Goal: Navigation & Orientation: Find specific page/section

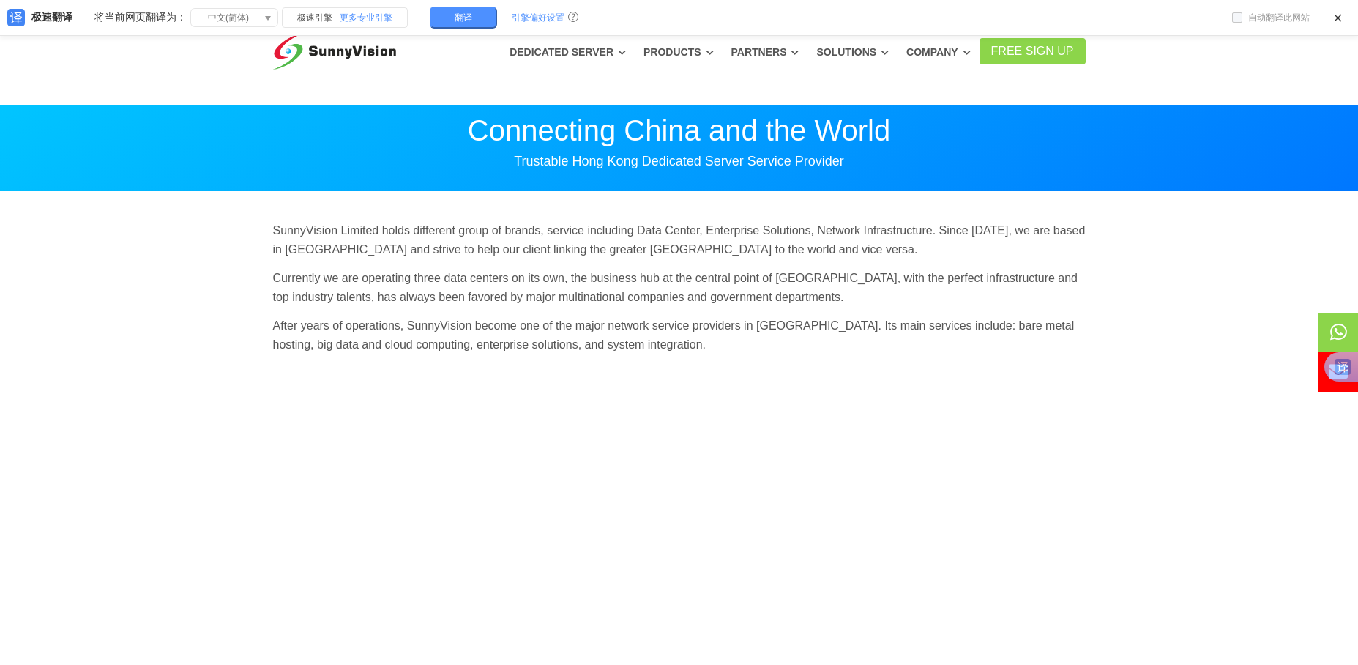
scroll to position [73, 0]
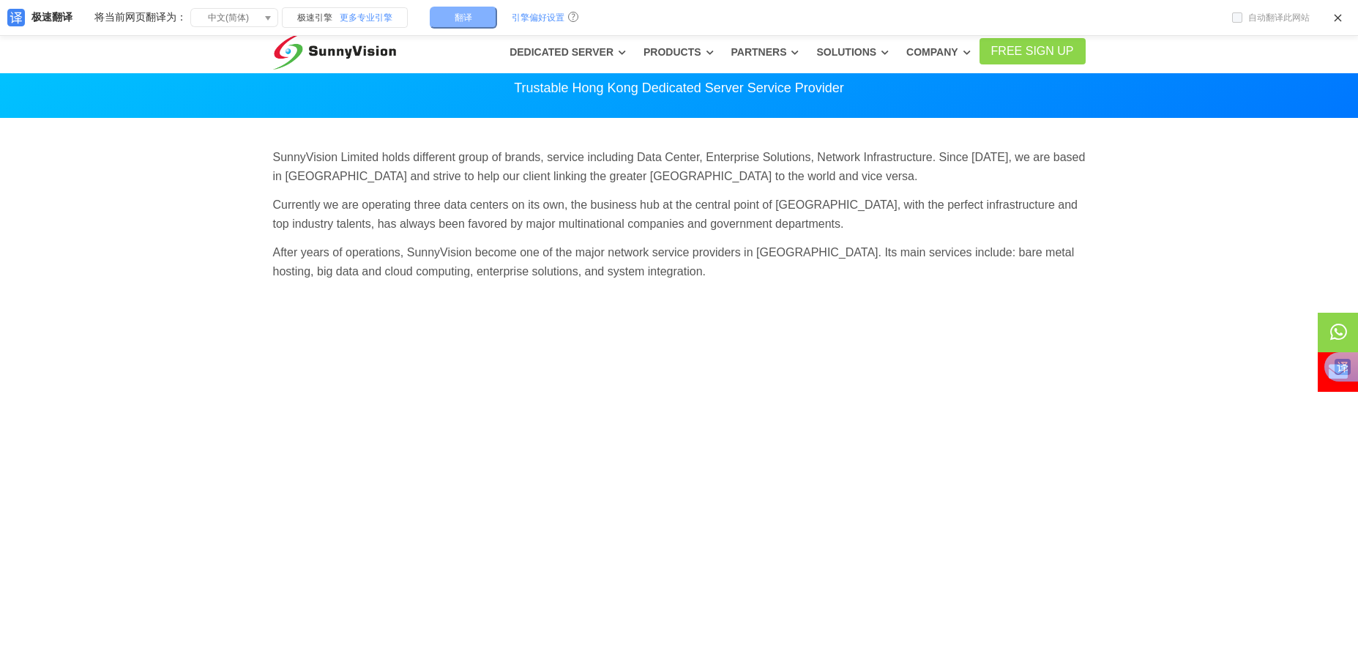
click at [476, 23] on button "翻译" at bounding box center [463, 18] width 67 height 22
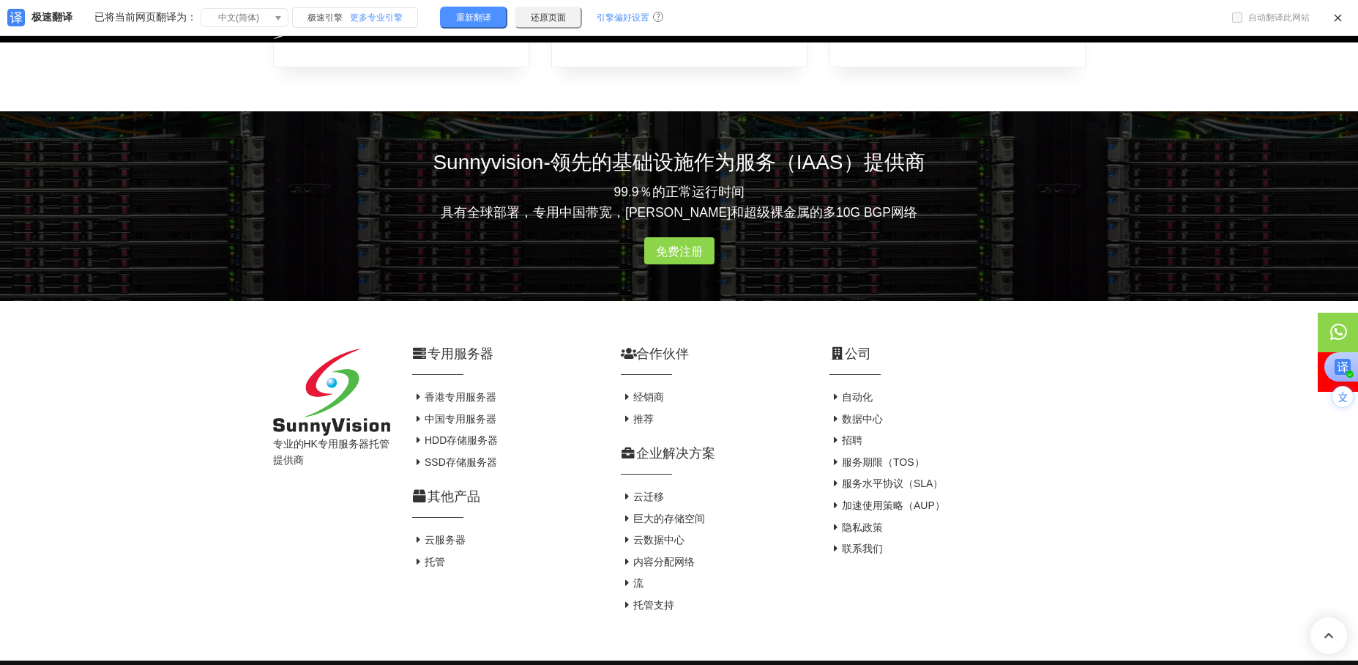
scroll to position [942, 0]
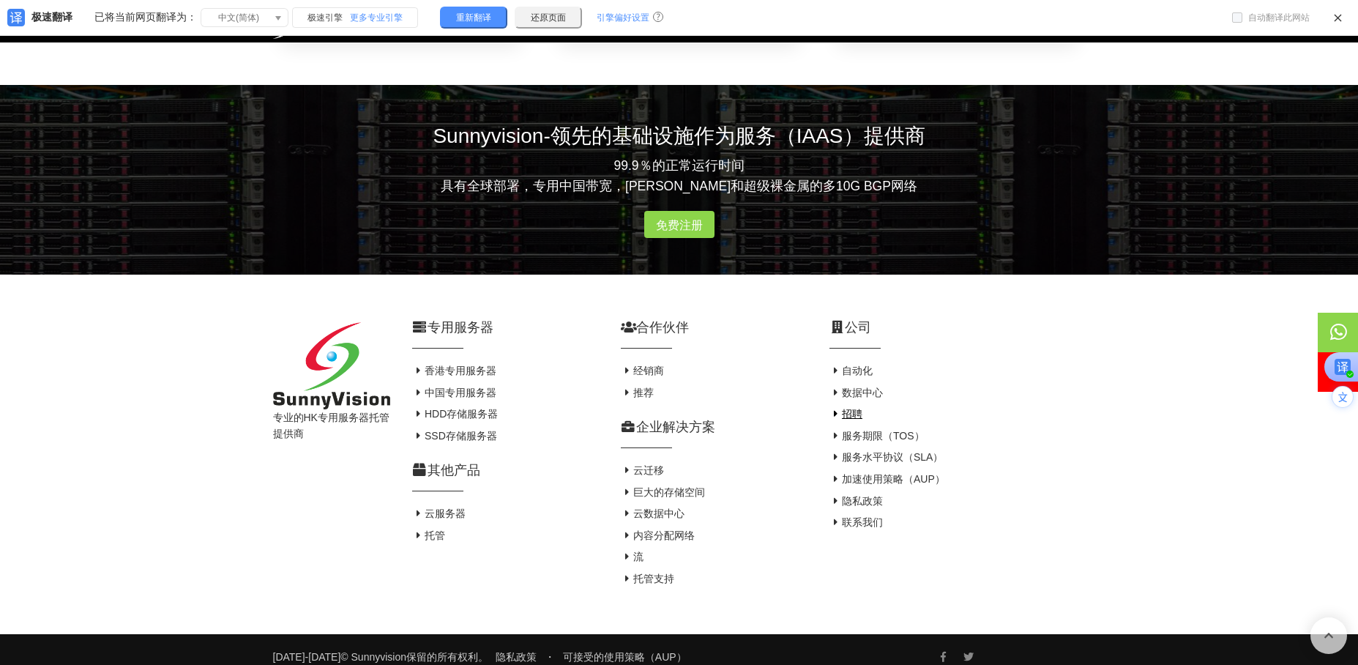
click at [854, 408] on font "招聘" at bounding box center [852, 414] width 21 height 12
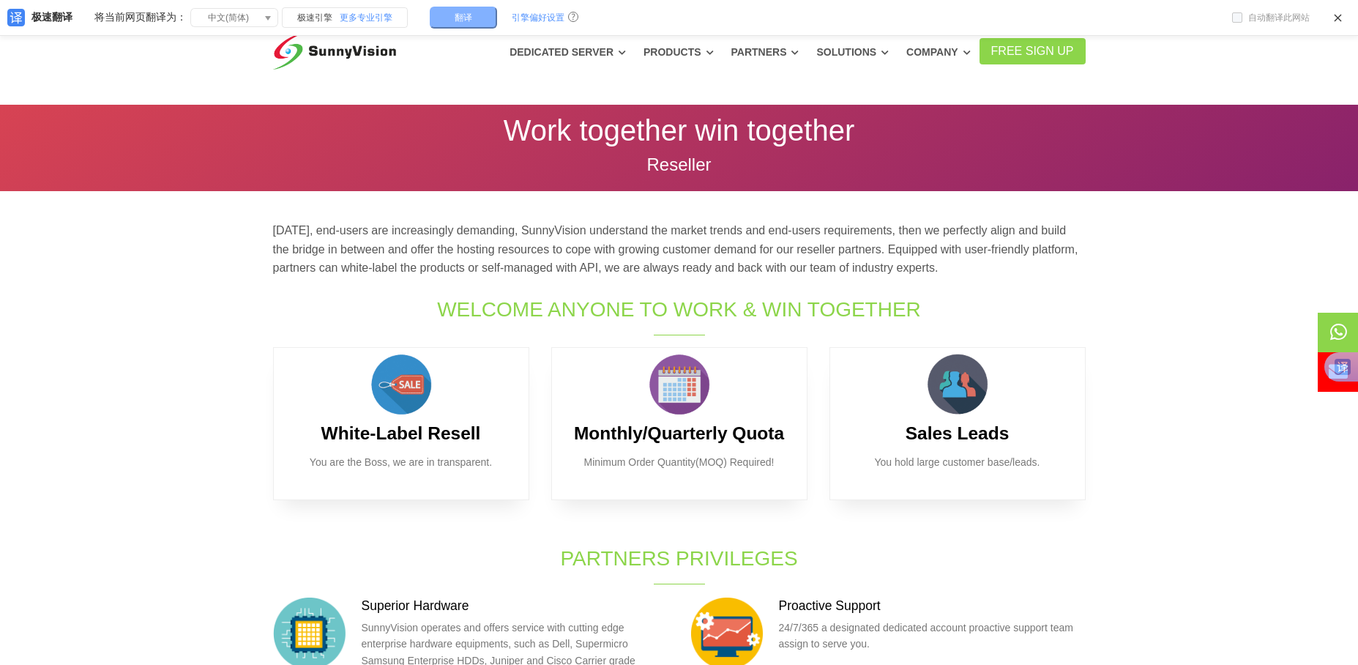
click at [463, 21] on span "翻译" at bounding box center [464, 17] width 18 height 9
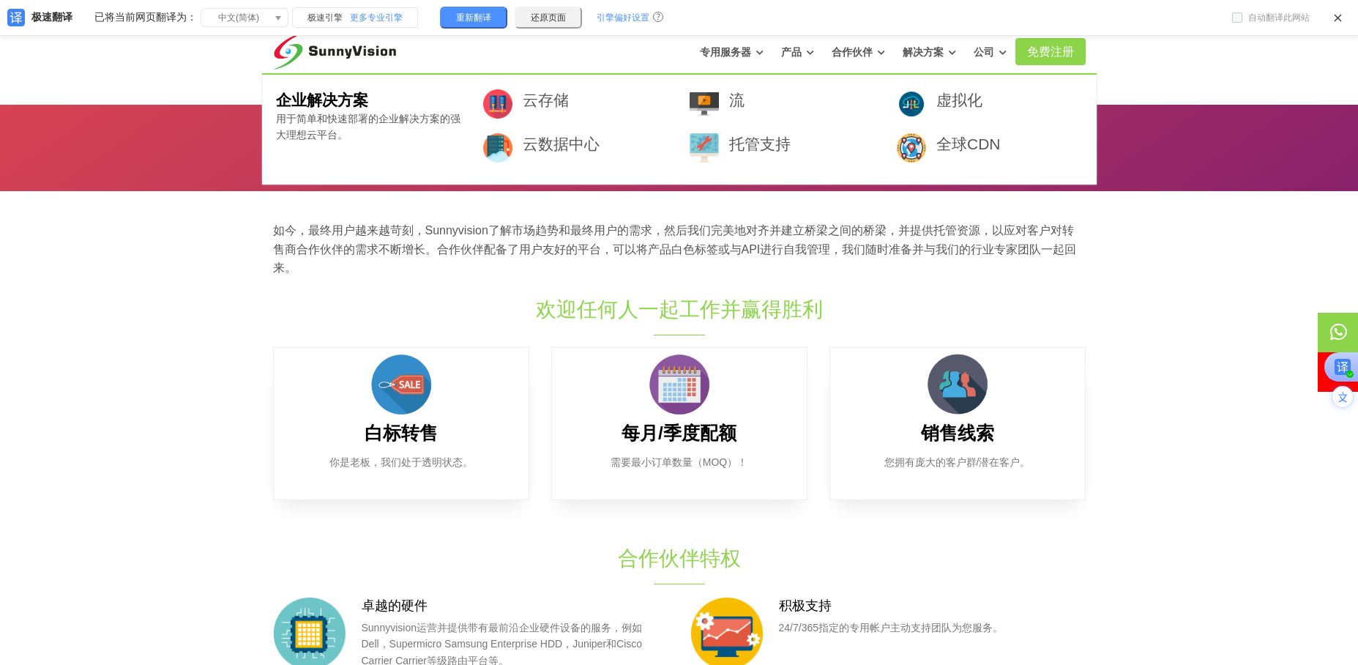
click at [934, 52] on font "解决方案" at bounding box center [923, 52] width 41 height 12
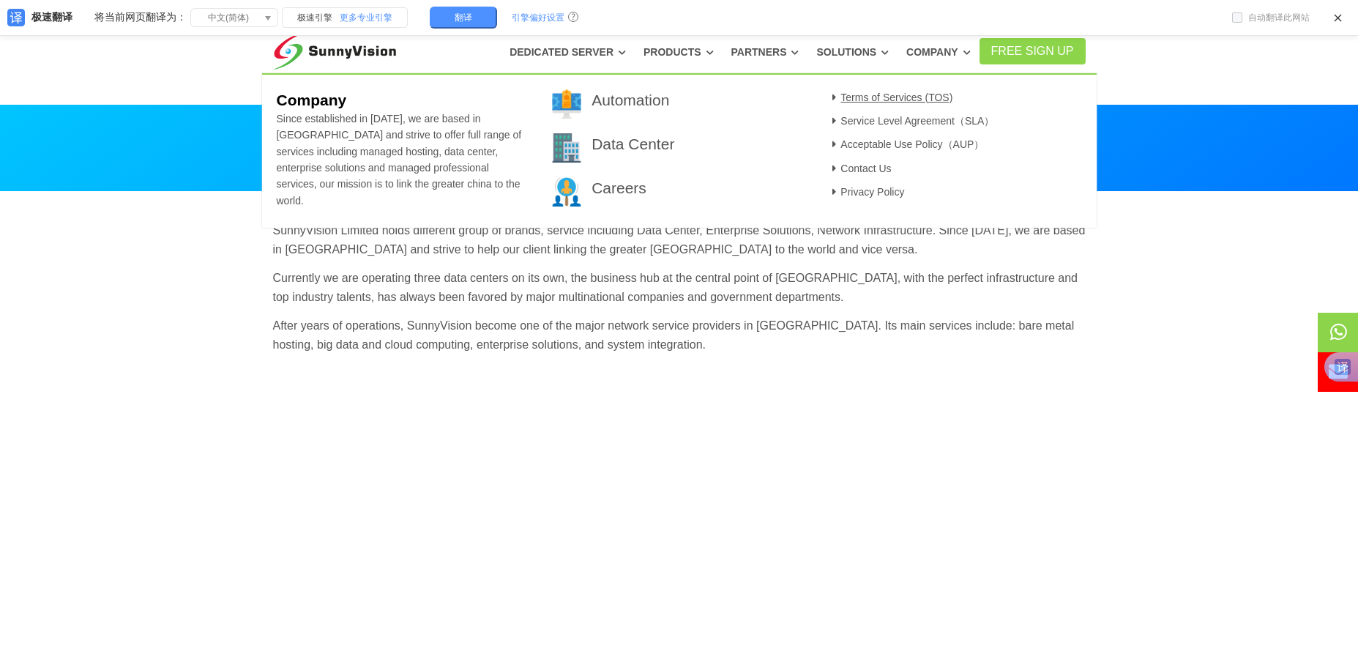
click at [936, 94] on link "Terms of Services (TOS)" at bounding box center [890, 98] width 125 height 12
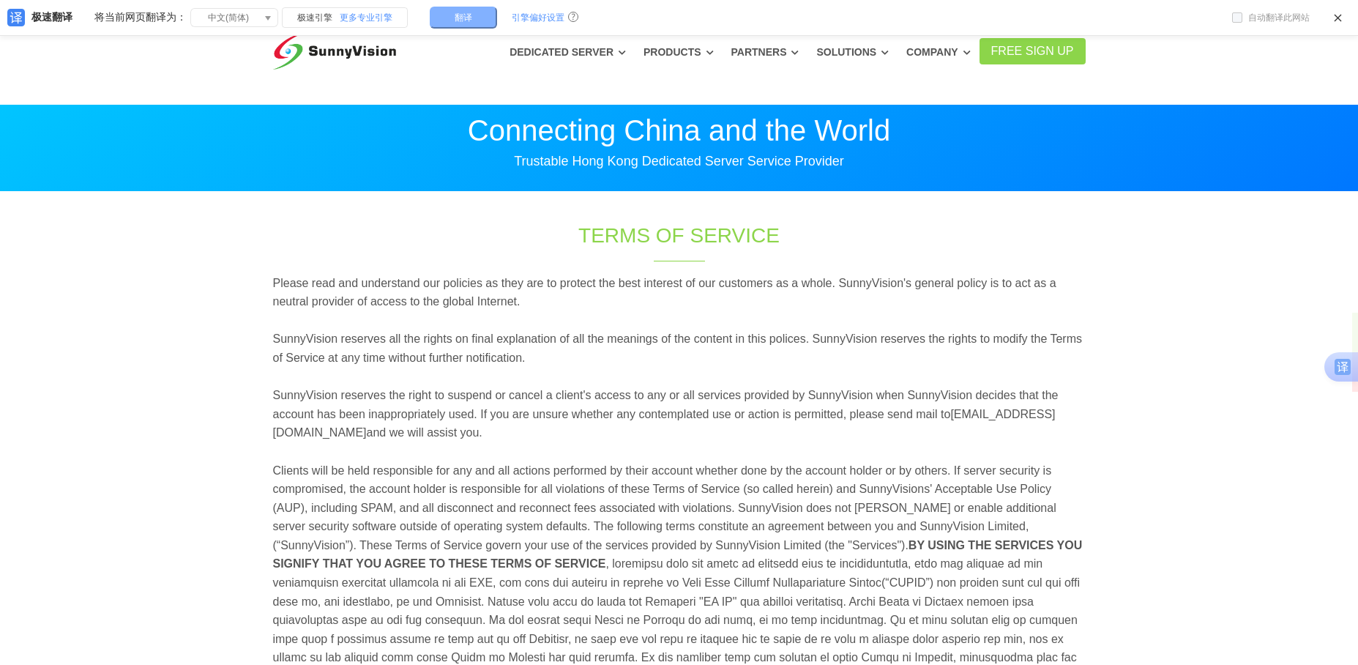
click at [448, 16] on button "翻译" at bounding box center [463, 18] width 67 height 22
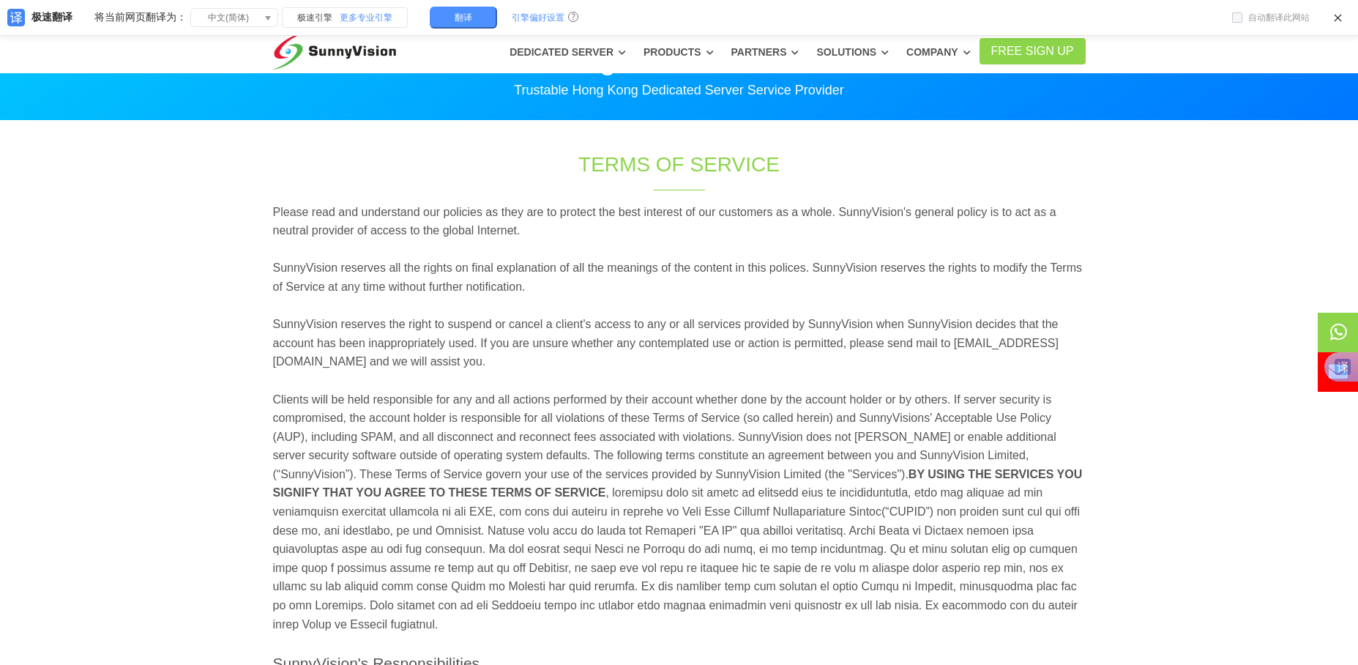
scroll to position [73, 0]
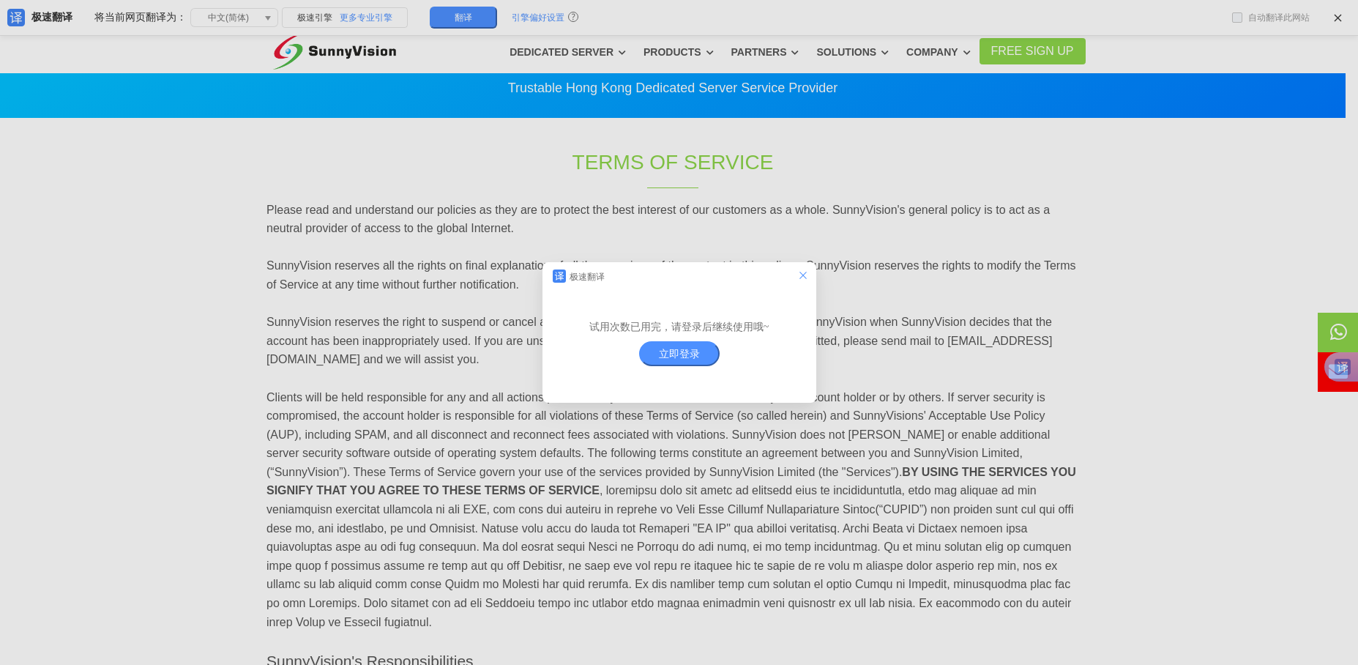
click at [802, 272] on icon "el.dialog.close" at bounding box center [803, 275] width 12 height 12
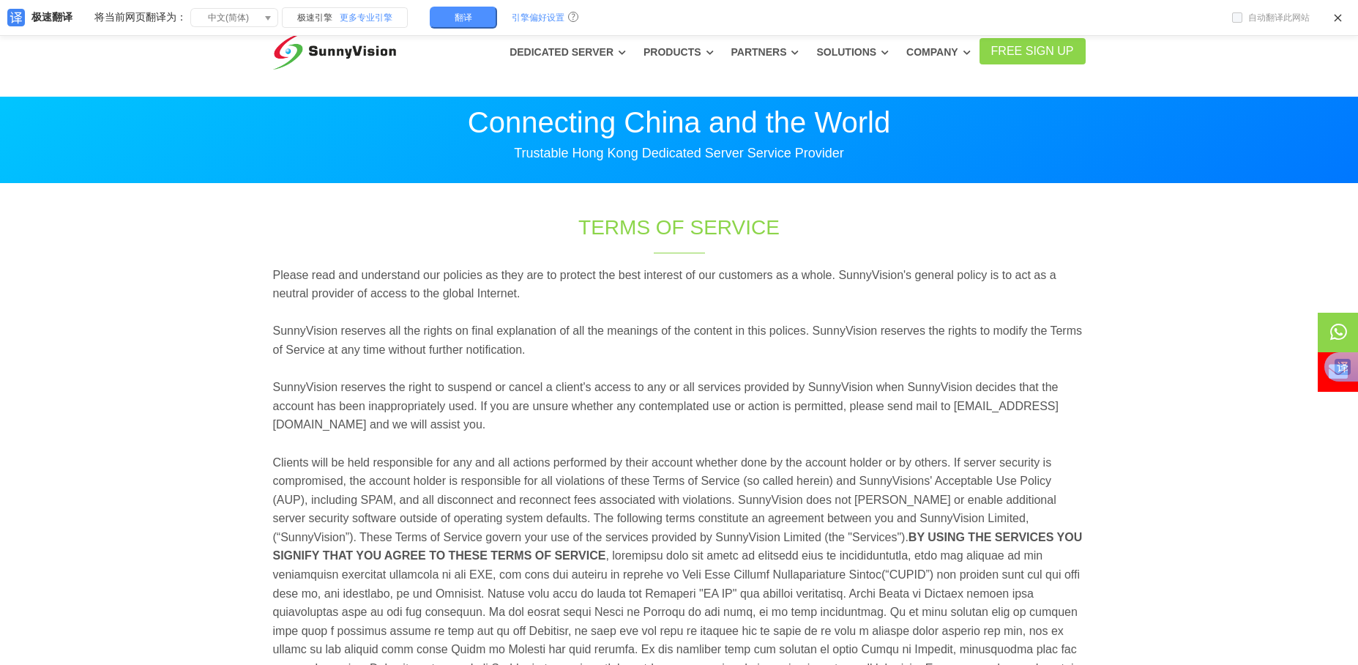
scroll to position [5, 0]
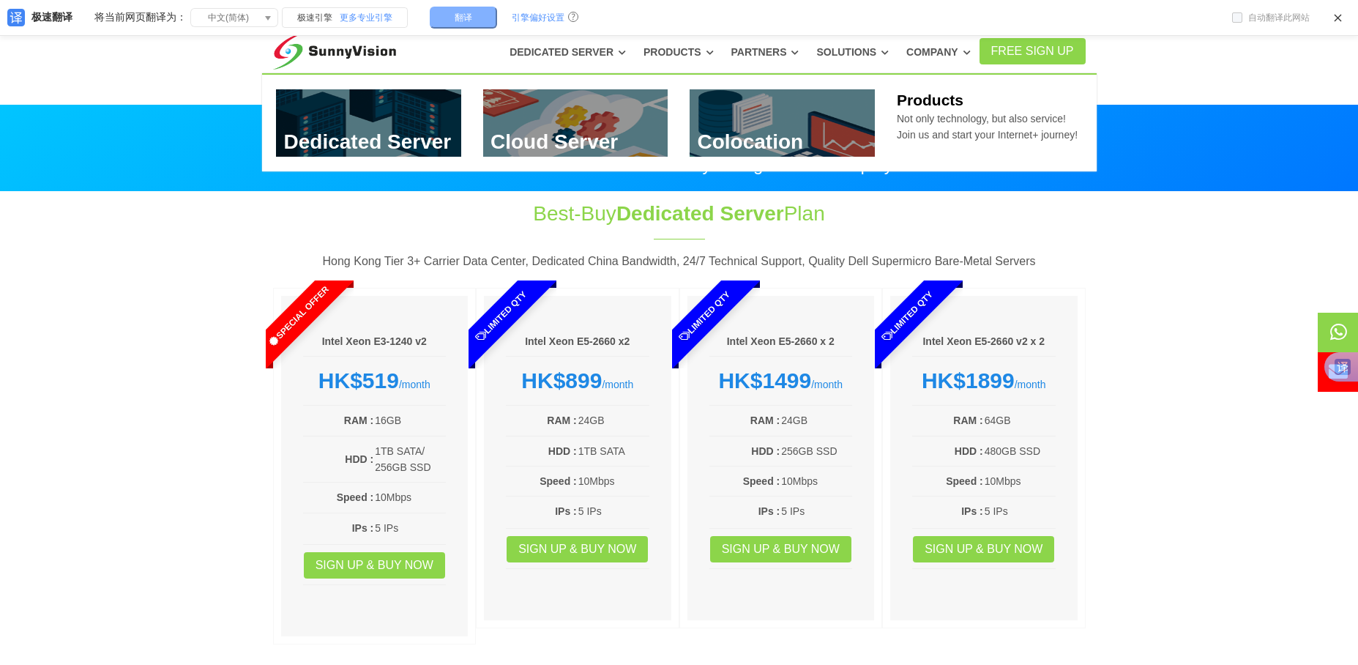
click at [444, 12] on button "翻译" at bounding box center [463, 18] width 67 height 22
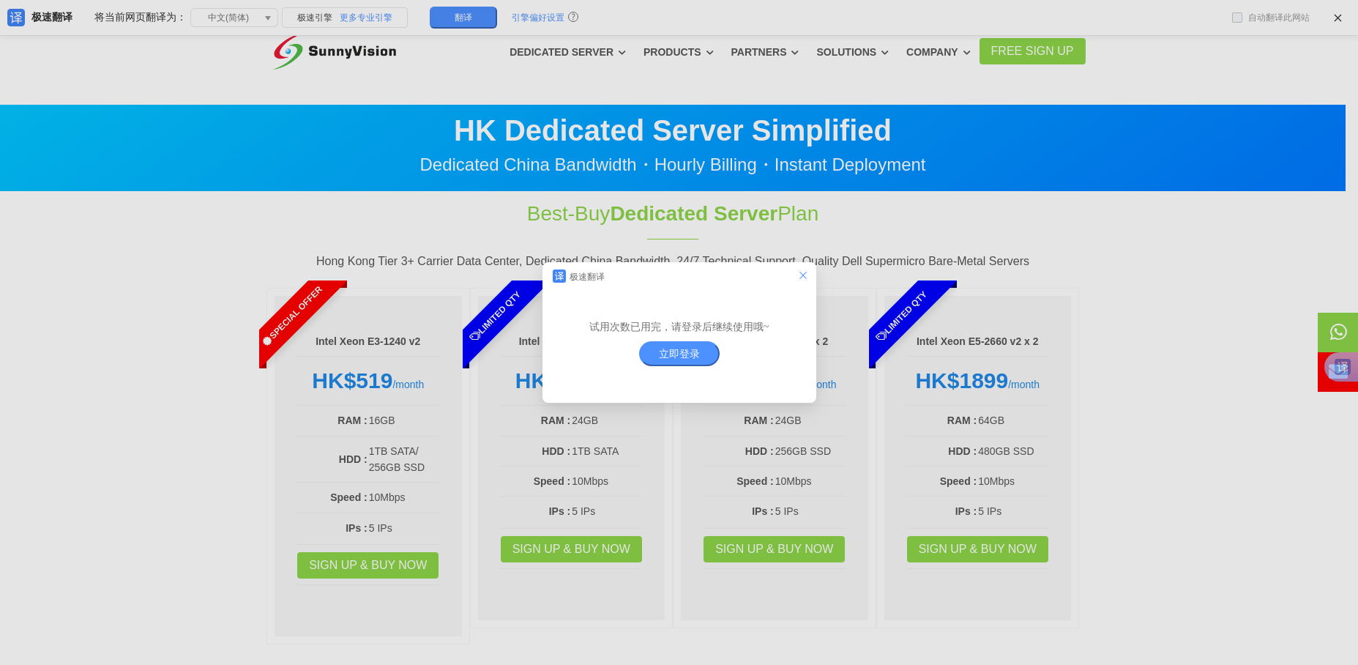
click at [800, 273] on icon "el.dialog.close" at bounding box center [803, 275] width 12 height 12
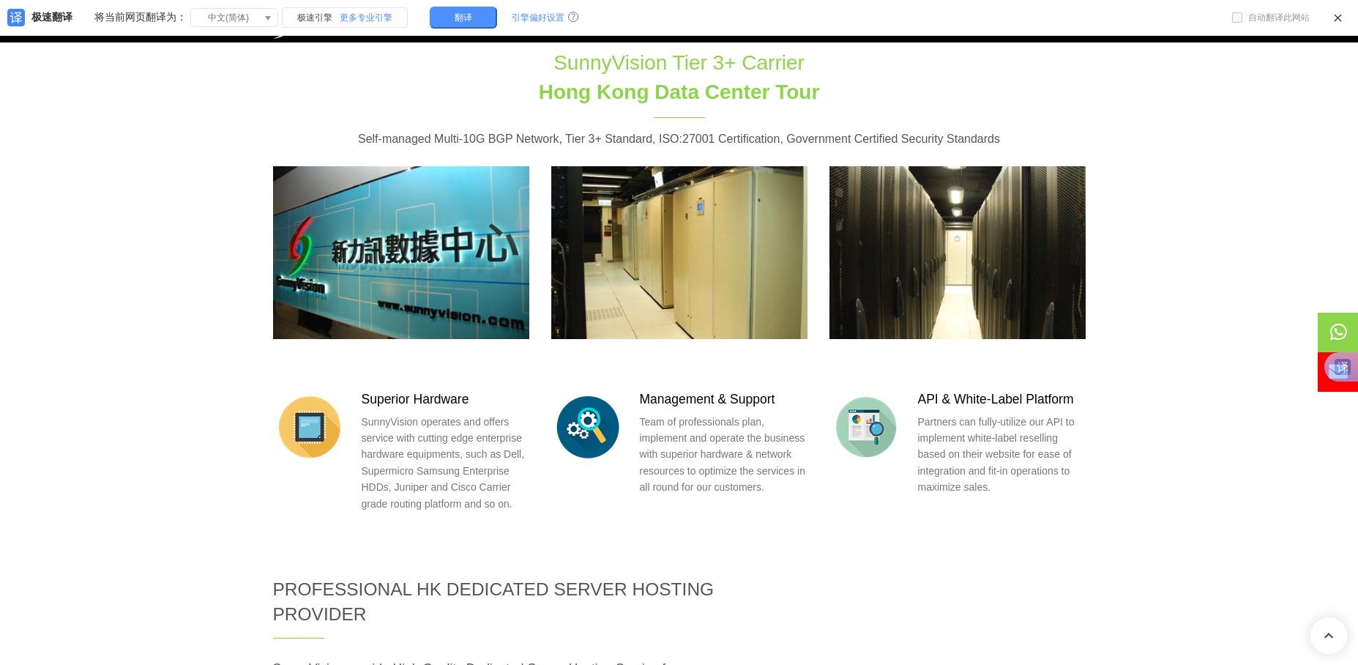
scroll to position [1611, 0]
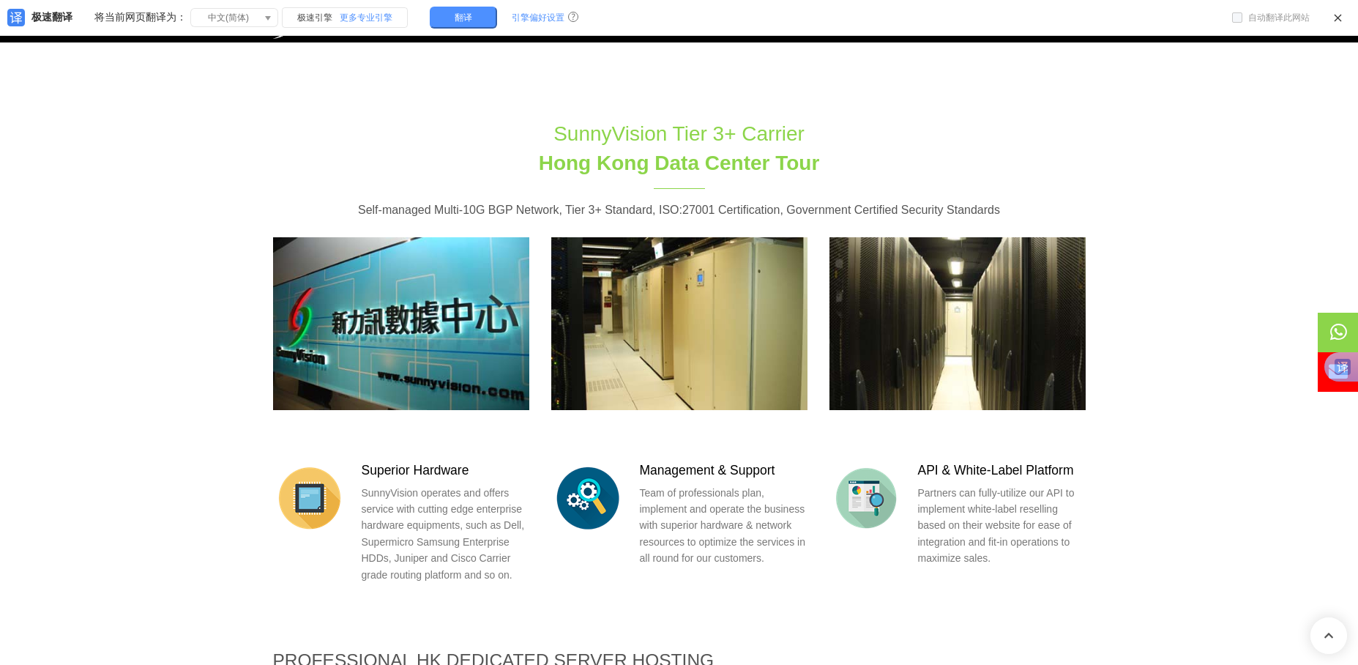
click at [479, 241] on img at bounding box center [401, 323] width 256 height 173
click at [665, 237] on img at bounding box center [679, 323] width 256 height 173
click at [885, 237] on img at bounding box center [958, 323] width 256 height 173
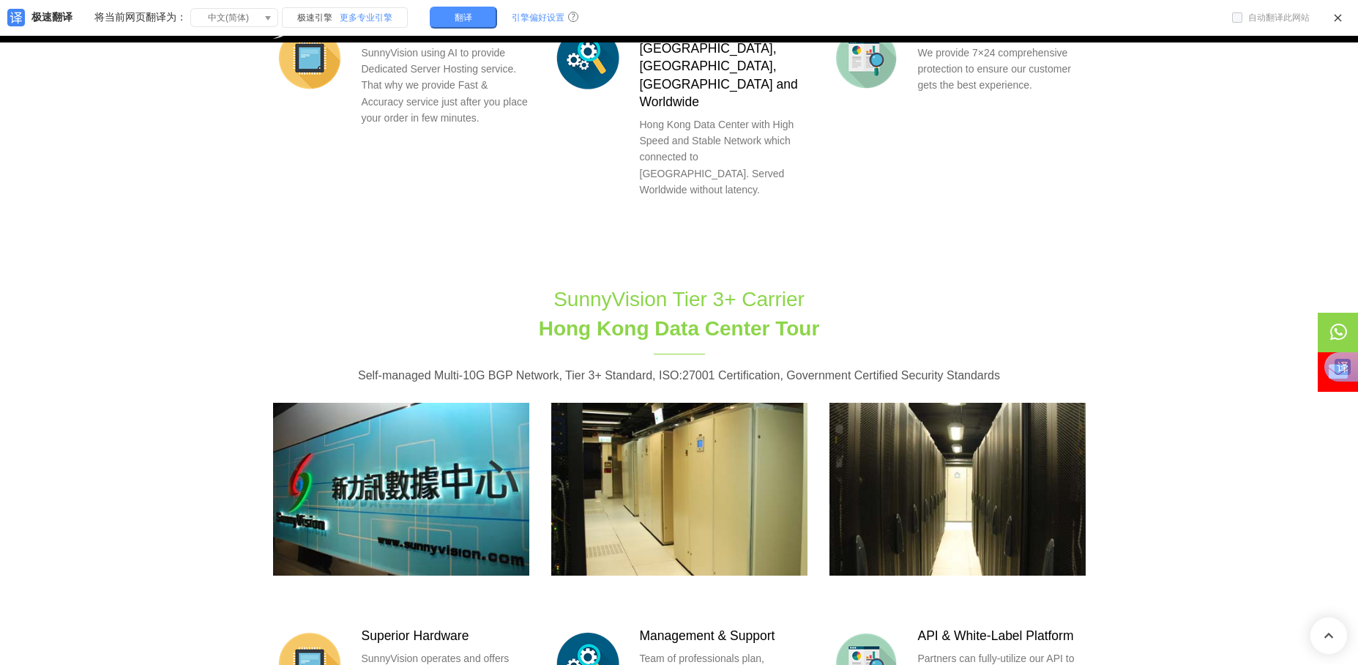
scroll to position [1426, 0]
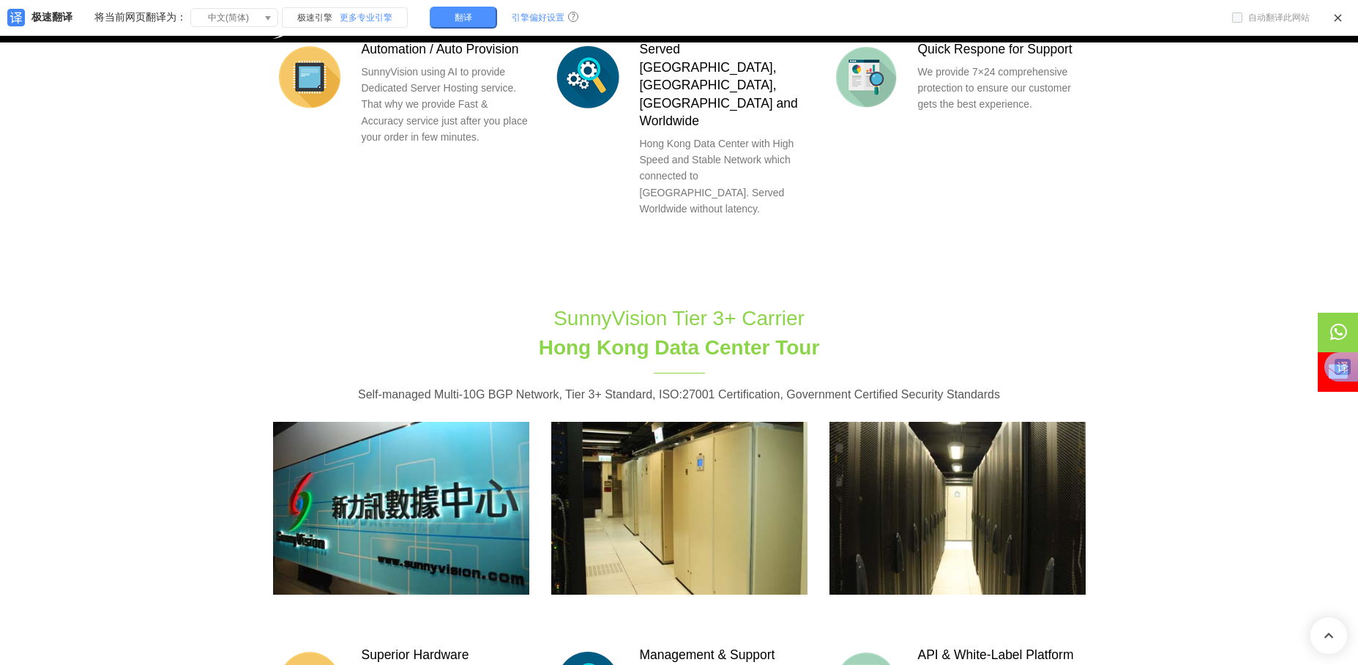
click at [1098, 436] on section "SunnyVision Tier 3+ Carrier Hong Kong Data Center Tour Self-managed Multi-10G B…" at bounding box center [679, 557] width 1358 height 550
click at [1097, 431] on section "SunnyVision Tier 3+ Carrier Hong Kong Data Center Tour Self-managed Multi-10G B…" at bounding box center [679, 557] width 1358 height 550
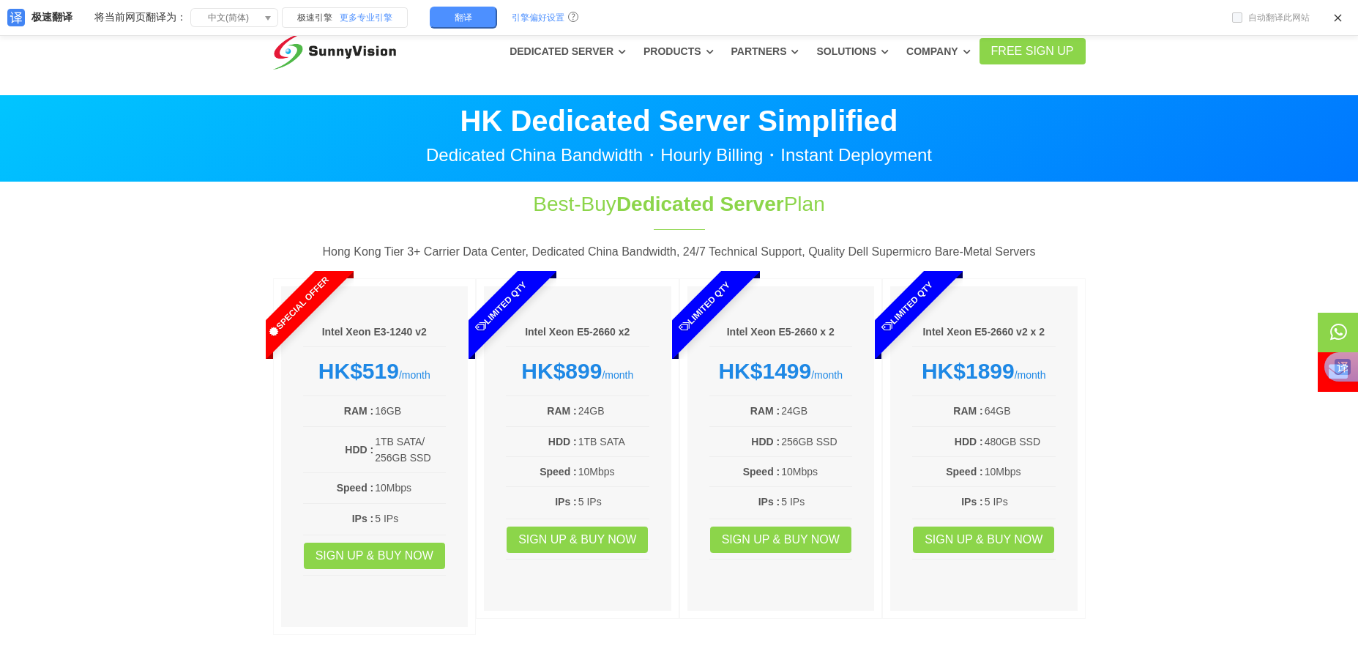
scroll to position [0, 0]
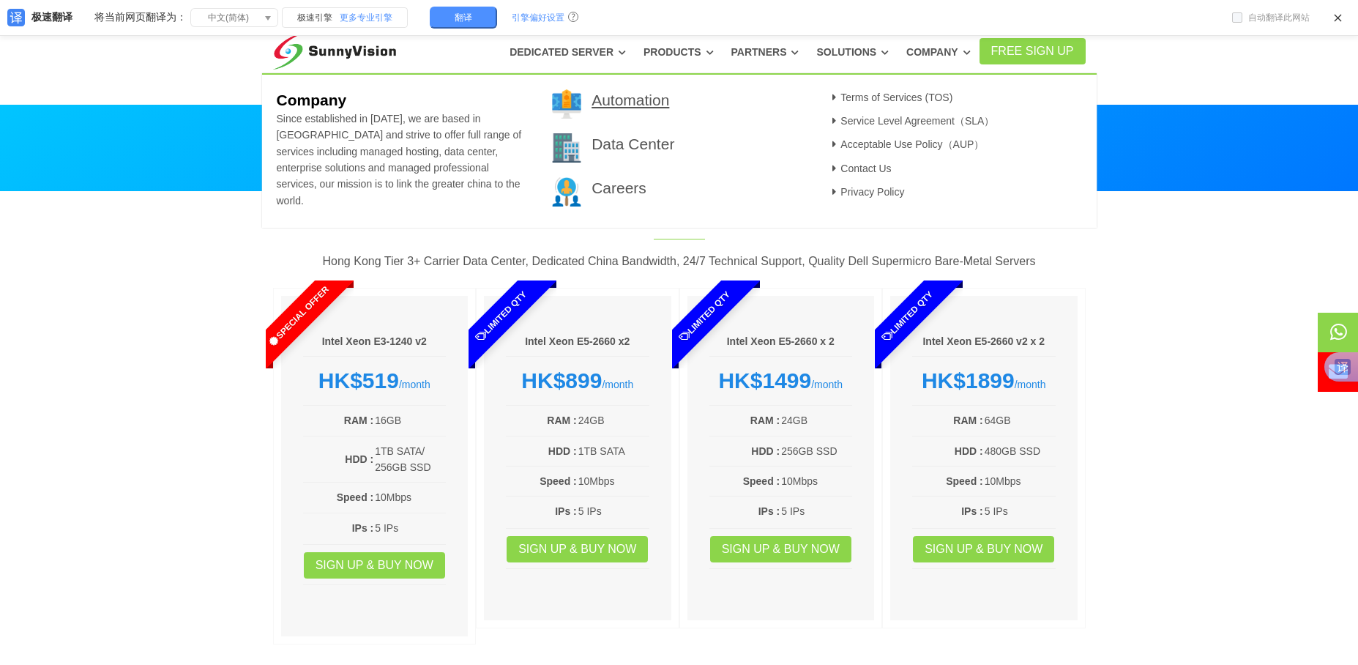
click at [654, 103] on link "Automation" at bounding box center [631, 100] width 78 height 17
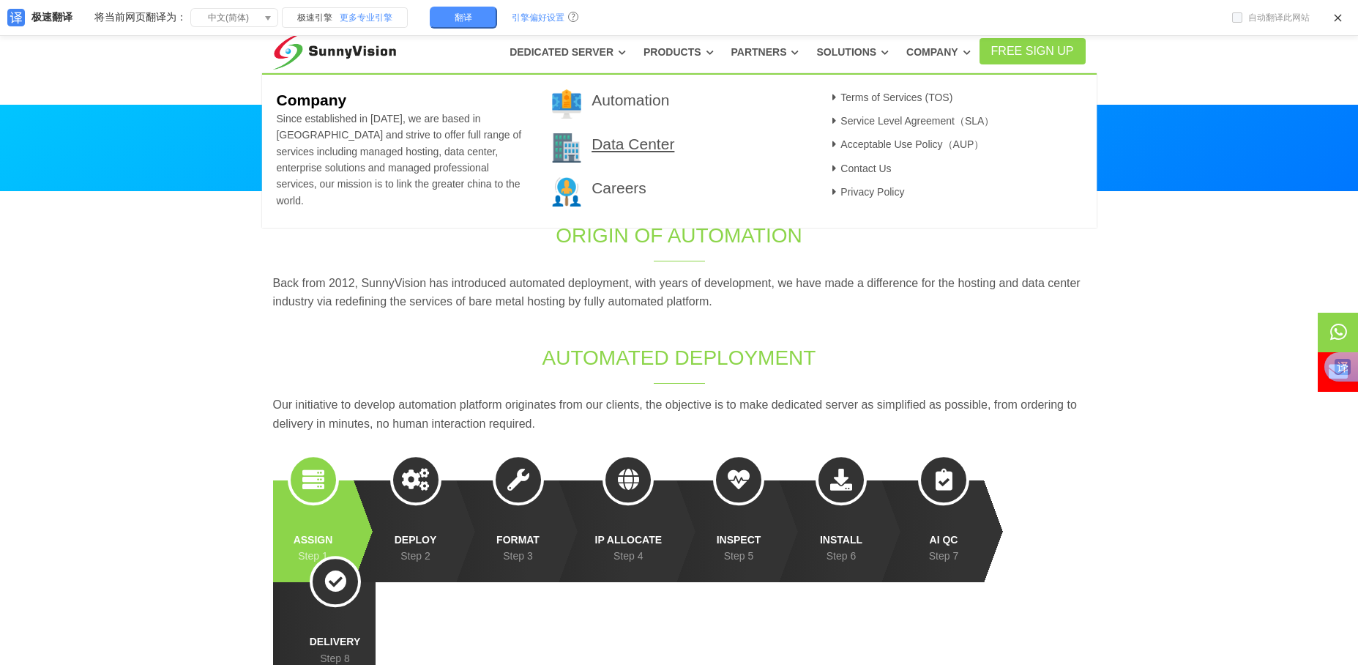
click at [644, 147] on link "Data Center" at bounding box center [633, 143] width 83 height 17
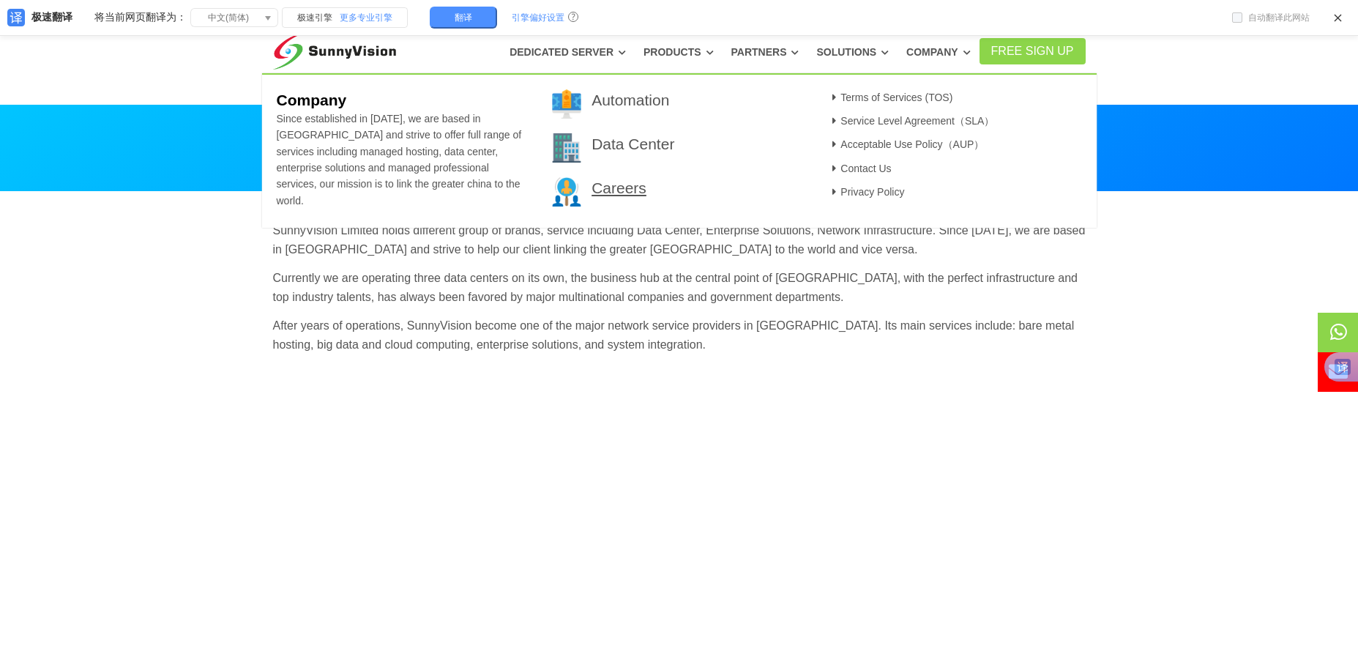
click at [615, 189] on link "Careers" at bounding box center [619, 187] width 55 height 17
